Goal: Transaction & Acquisition: Purchase product/service

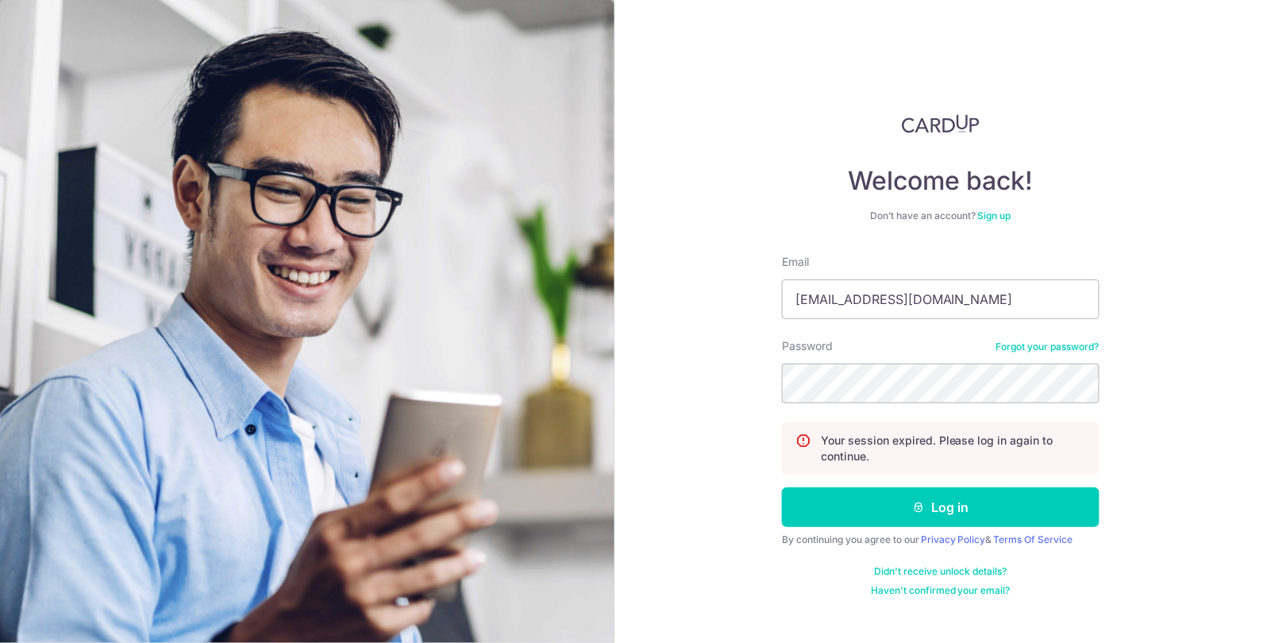
click at [782, 488] on button "Log in" at bounding box center [941, 508] width 318 height 40
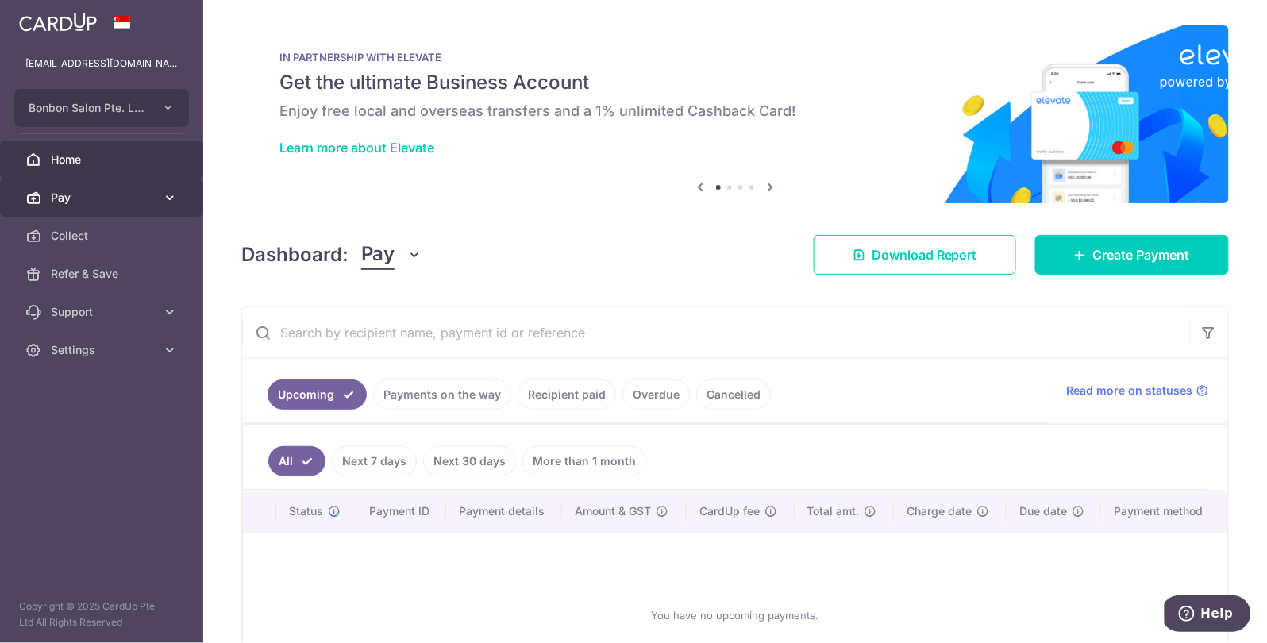
click at [174, 187] on link "Pay" at bounding box center [101, 198] width 203 height 38
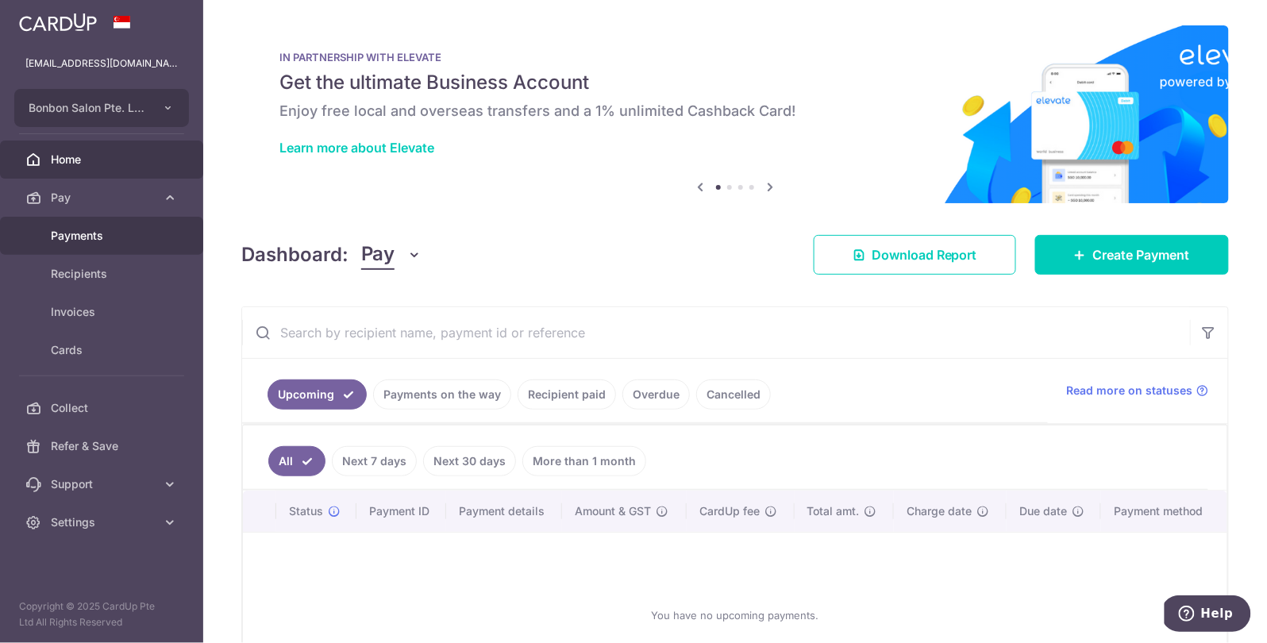
click at [156, 233] on link "Payments" at bounding box center [101, 236] width 203 height 38
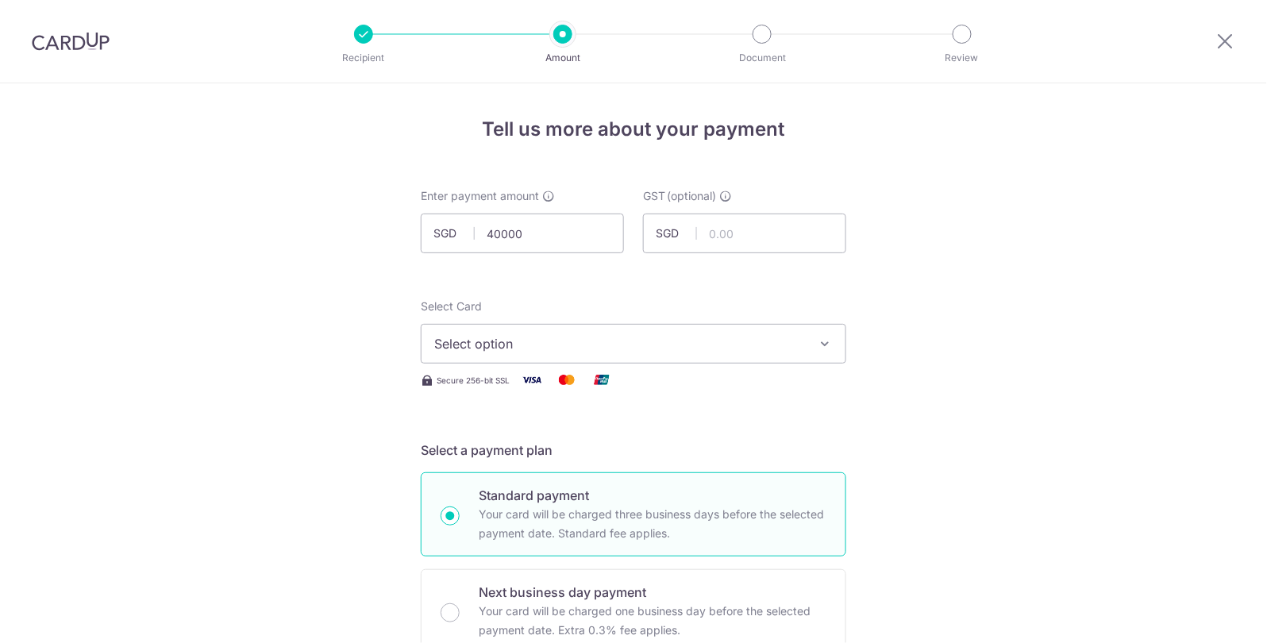
type input "40,000.00"
click at [542, 342] on span "Select option" at bounding box center [619, 343] width 370 height 19
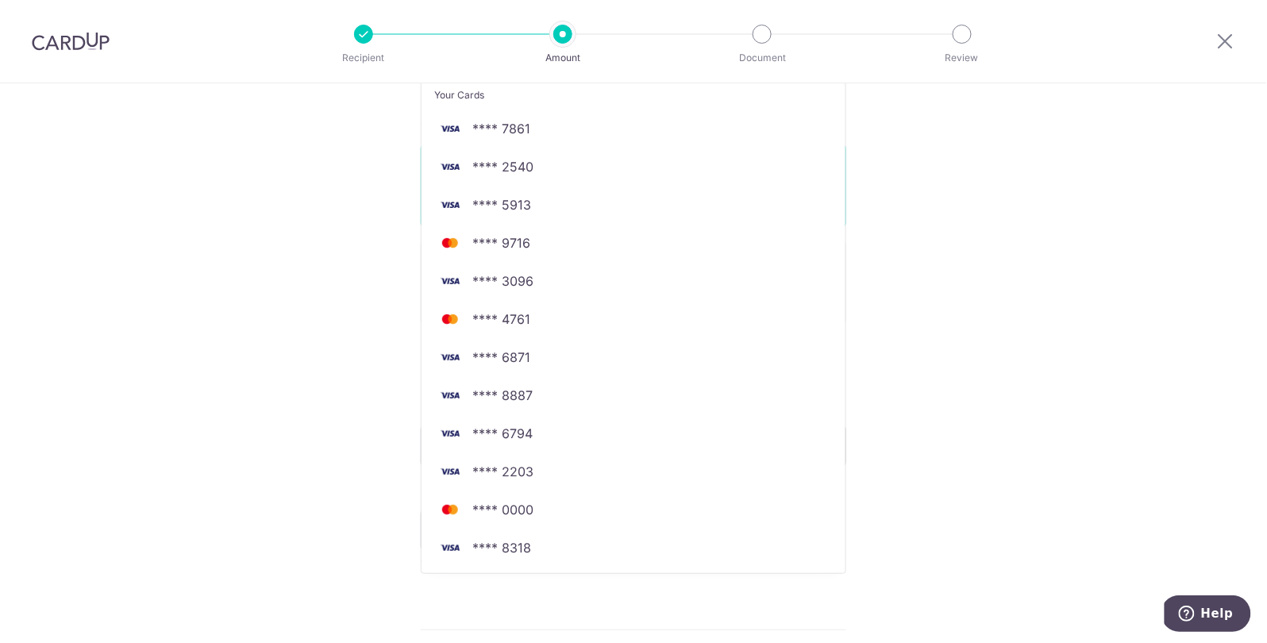
scroll to position [283, 0]
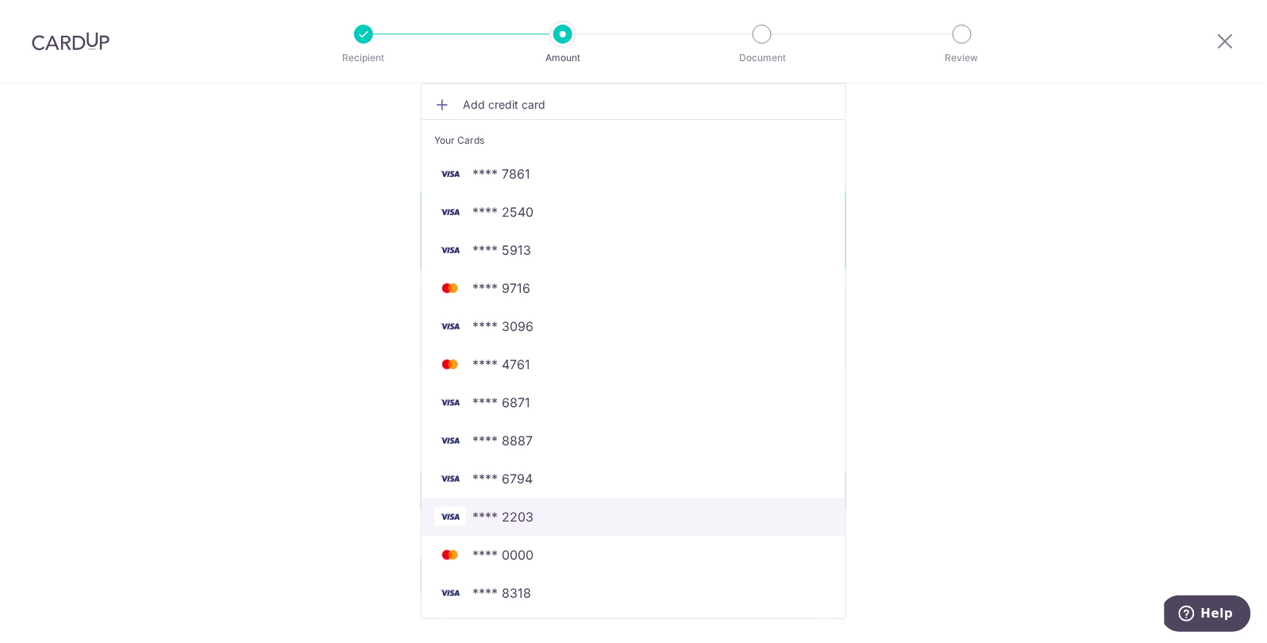
click at [518, 518] on span "**** 2203" at bounding box center [502, 516] width 61 height 19
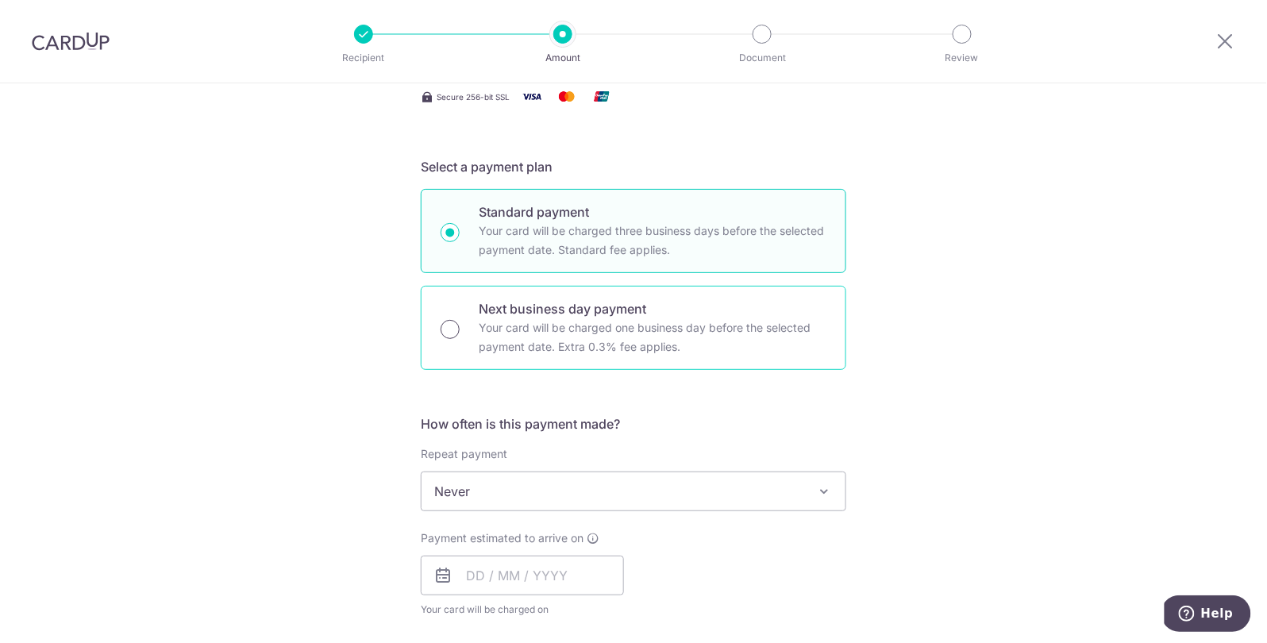
click at [441, 330] on input "Next business day payment Your card will be charged one business day before the…" at bounding box center [450, 329] width 19 height 19
radio input "true"
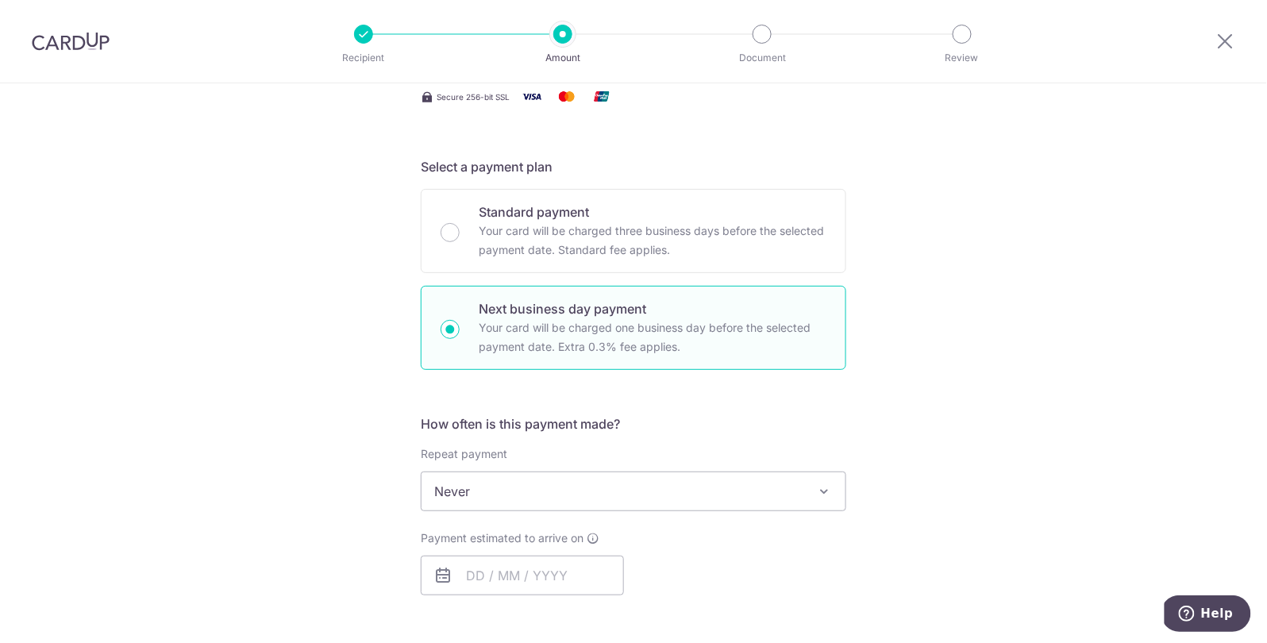
scroll to position [497, 0]
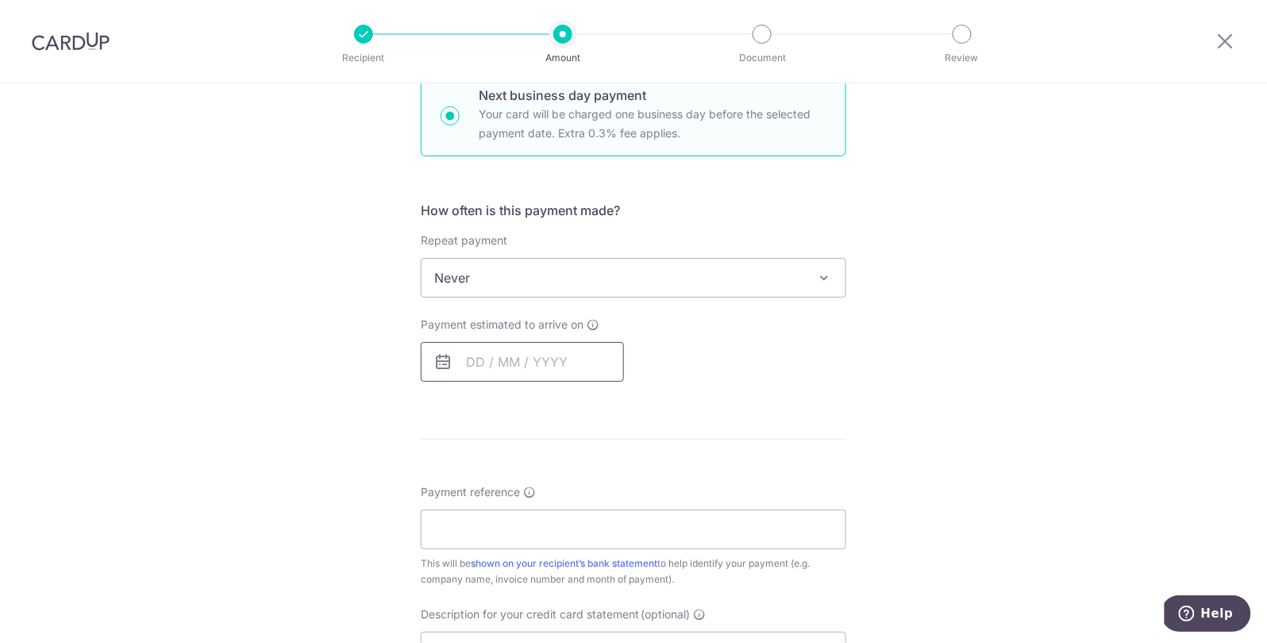
click at [461, 356] on input "text" at bounding box center [522, 362] width 203 height 40
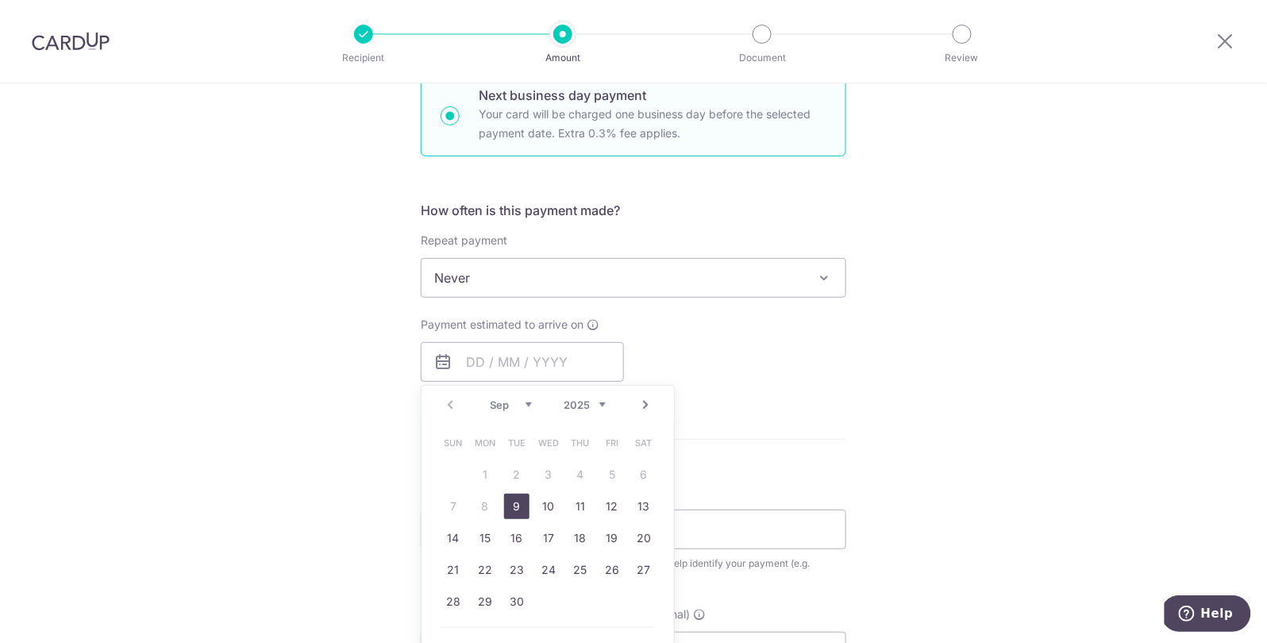
click at [524, 509] on link "9" at bounding box center [516, 506] width 25 height 25
type input "09/09/2025"
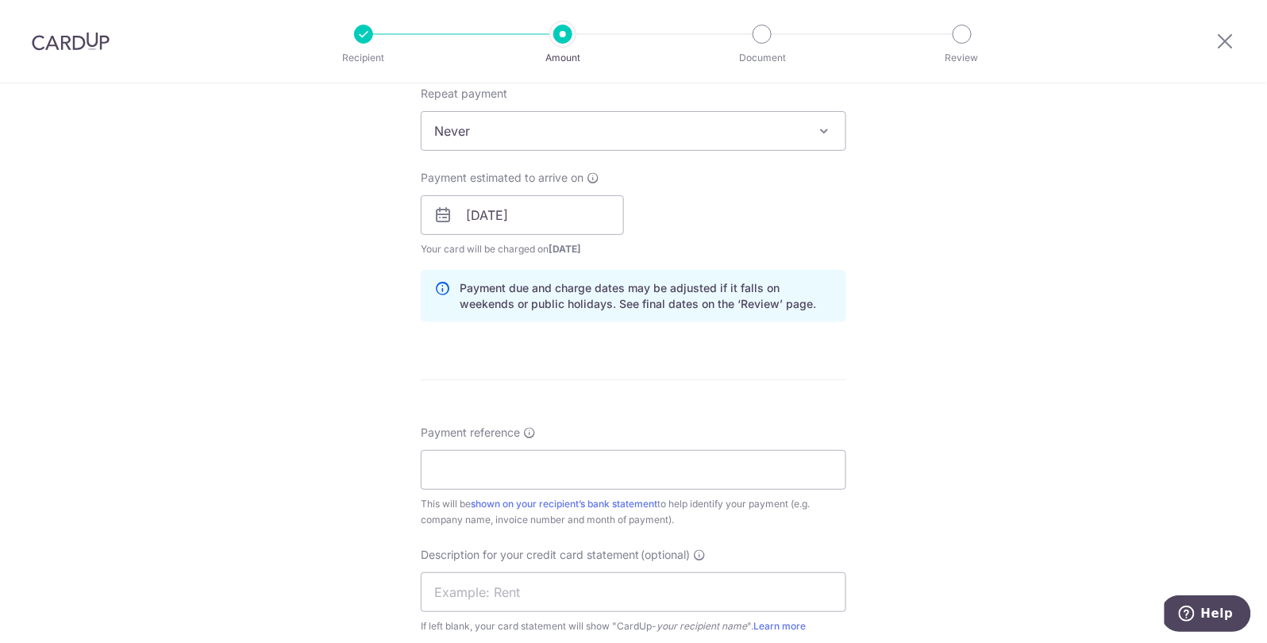
scroll to position [695, 0]
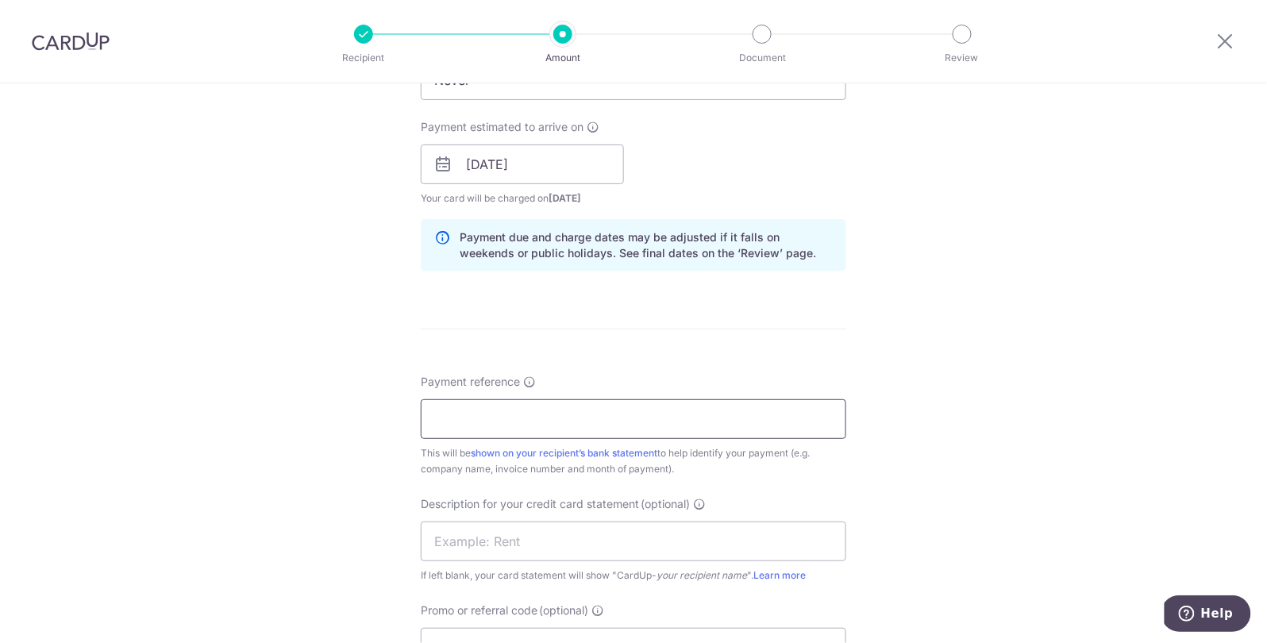
click at [563, 411] on input "Payment reference" at bounding box center [634, 419] width 426 height 40
type input "supplier invoice"
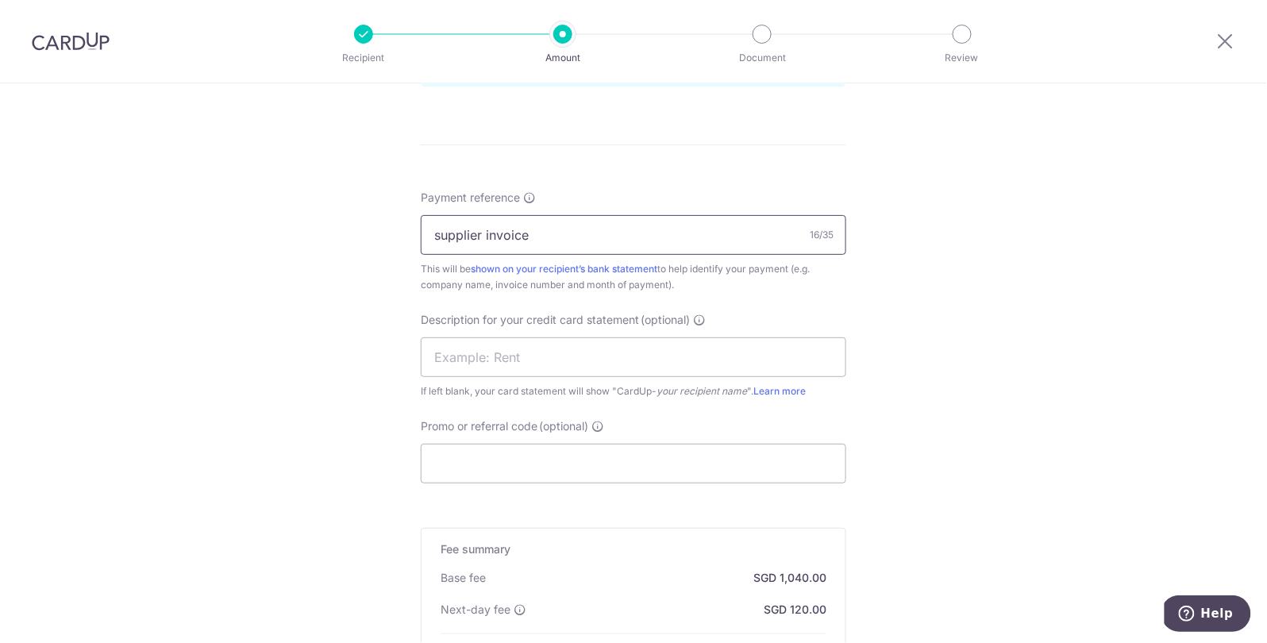
scroll to position [880, 0]
click at [584, 463] on input "Promo or referral code (optional)" at bounding box center [634, 463] width 426 height 40
type input "JEN175"
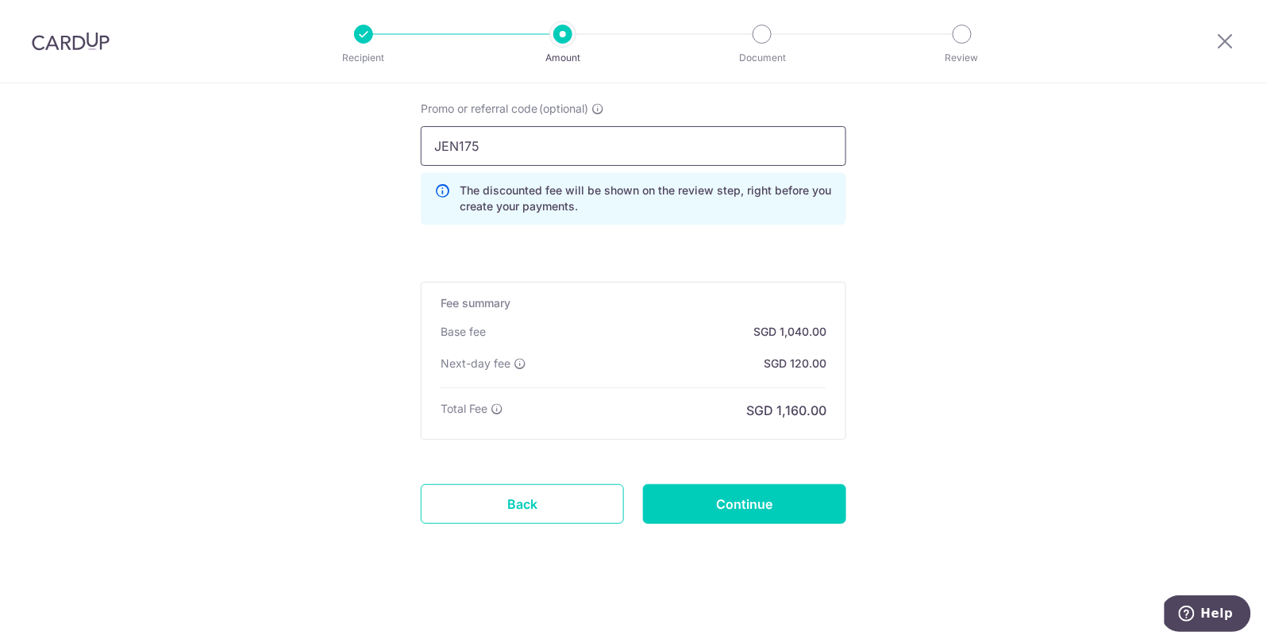
scroll to position [1196, 0]
click at [752, 502] on input "Continue" at bounding box center [744, 505] width 203 height 40
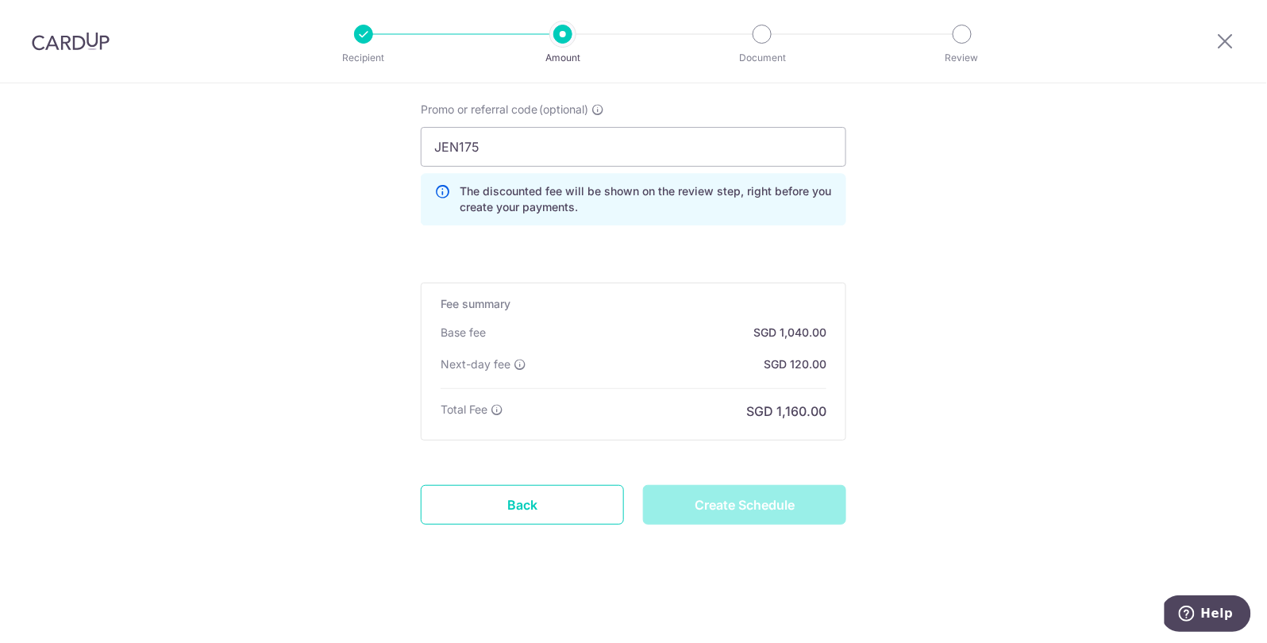
type input "Create Schedule"
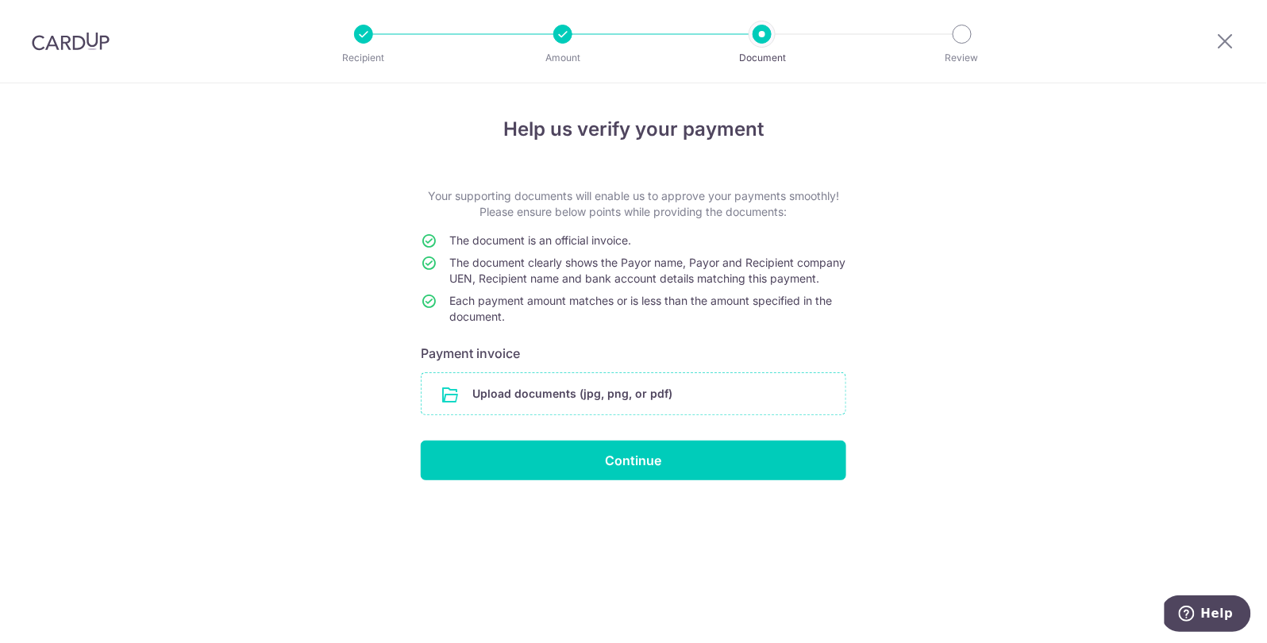
click at [641, 405] on input "file" at bounding box center [634, 393] width 424 height 41
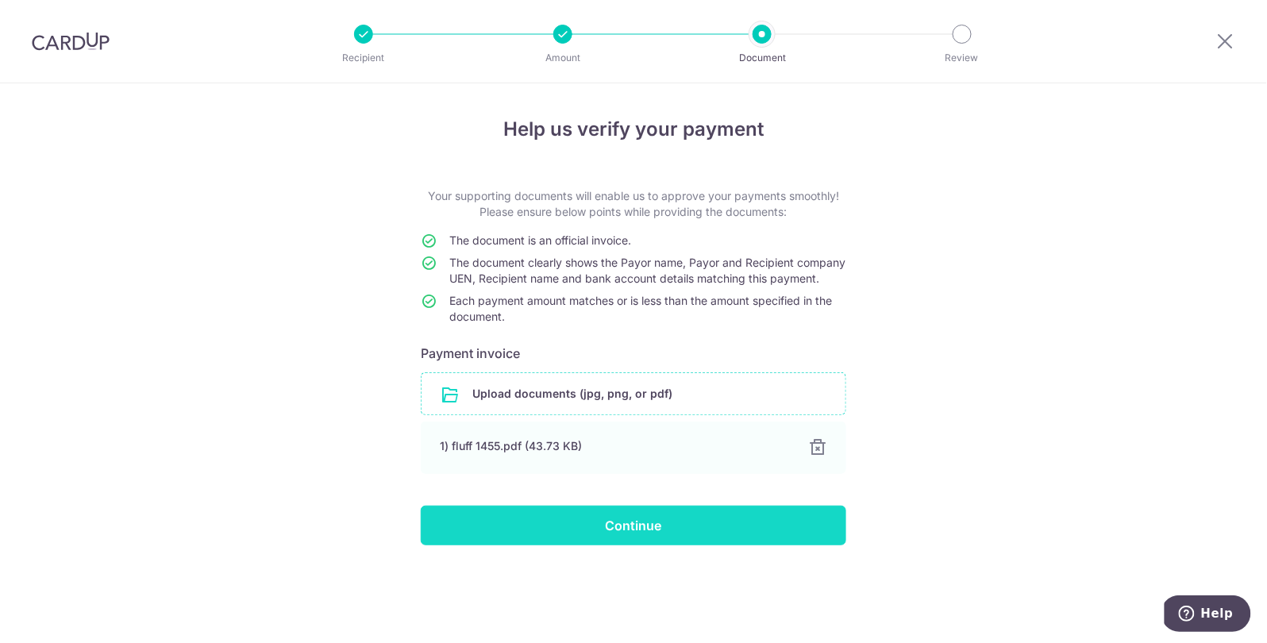
click at [599, 542] on input "Continue" at bounding box center [634, 526] width 426 height 40
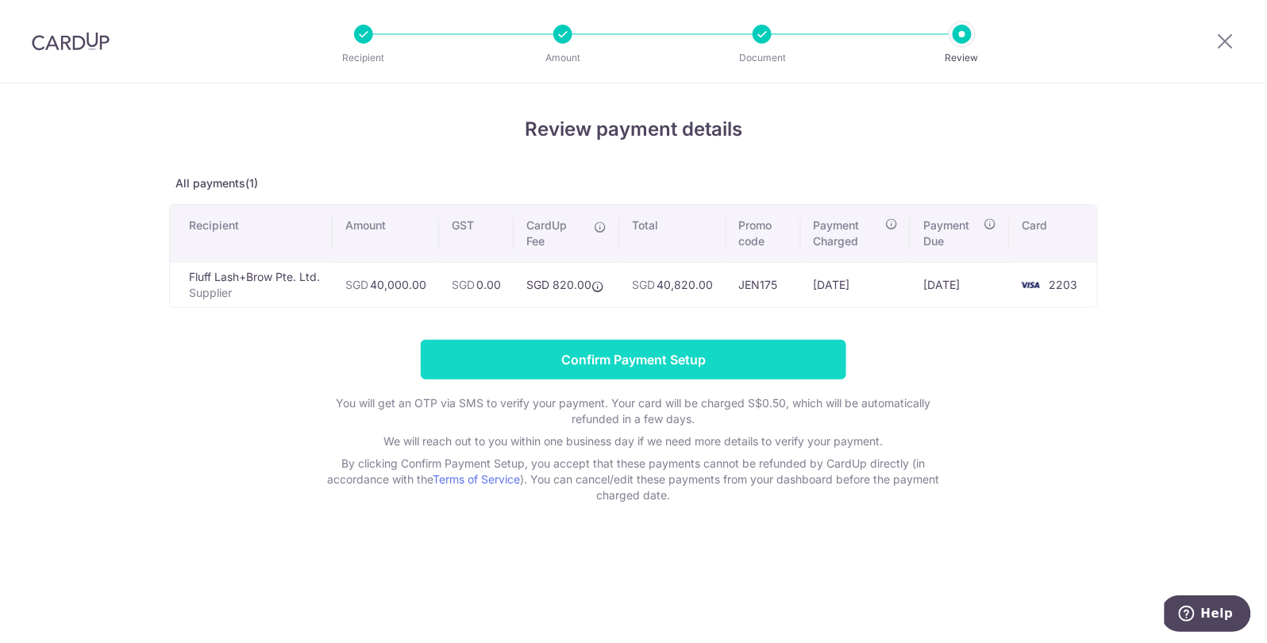
click at [672, 354] on input "Confirm Payment Setup" at bounding box center [634, 360] width 426 height 40
